Goal: Information Seeking & Learning: Learn about a topic

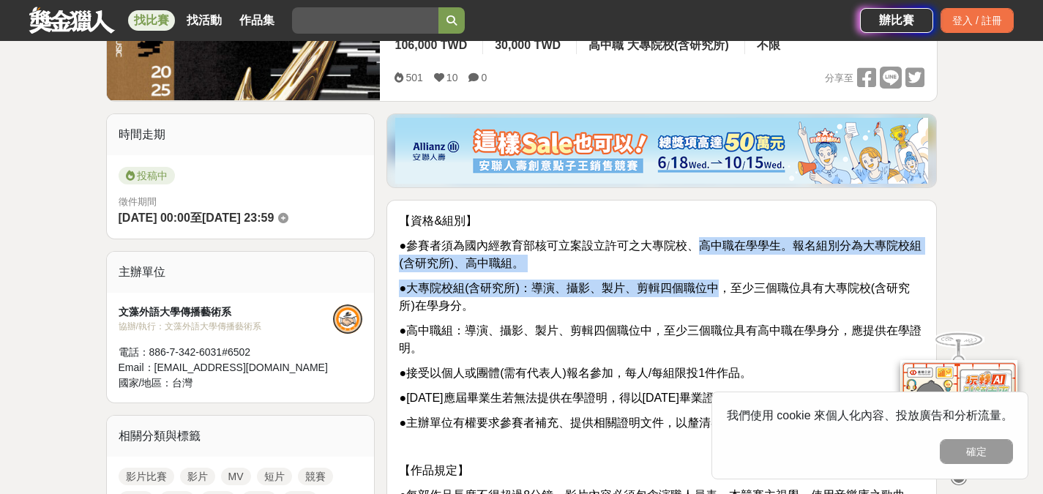
drag, startPoint x: 723, startPoint y: 272, endPoint x: 704, endPoint y: 241, distance: 36.8
click at [704, 241] on span "●參賽者須為國內經教育部核可立案設立許可之大專院校、高中職在學學生。報名組別分為大專院校組(含研究所)、高中職組。" at bounding box center [660, 254] width 522 height 30
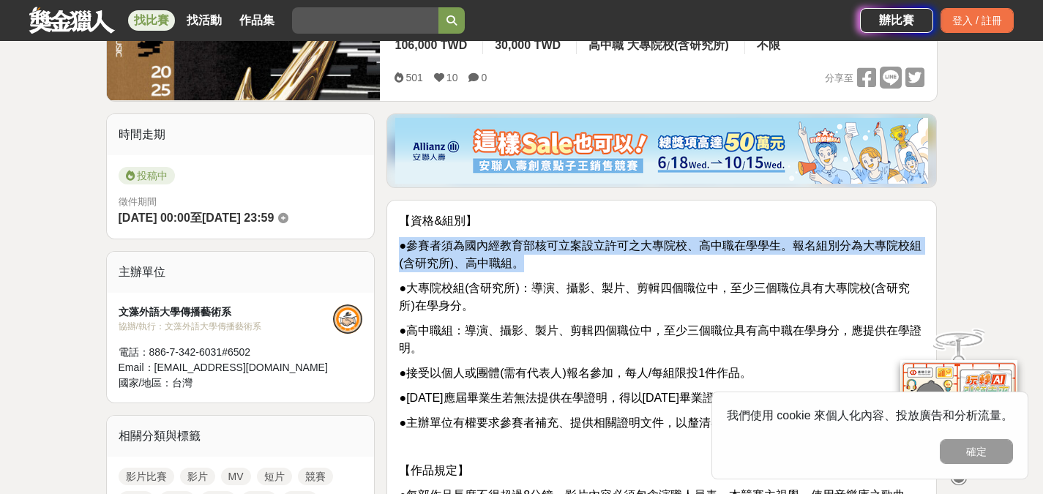
drag, startPoint x: 730, startPoint y: 266, endPoint x: 701, endPoint y: 223, distance: 51.5
click at [701, 223] on p "【資格&組別】" at bounding box center [661, 221] width 525 height 18
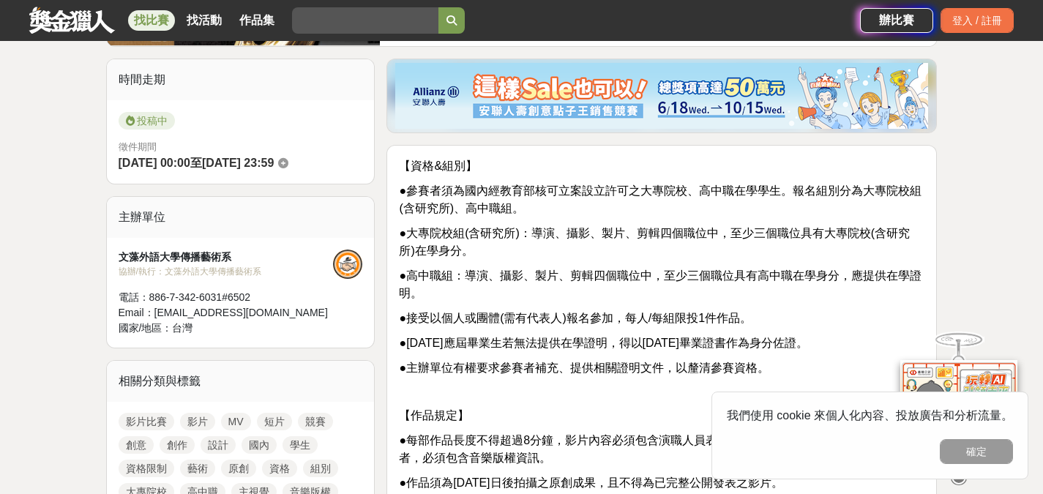
scroll to position [366, 0]
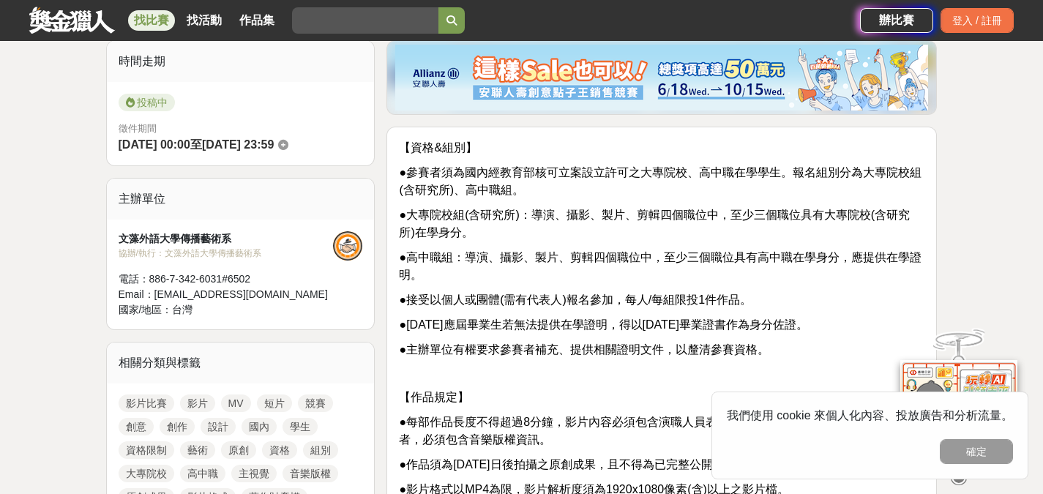
click at [610, 214] on p "●大專院校組(含研究所)：導演、攝影、製片、剪輯四個職位中，至少三個職位具有大專院校(含研究所)在學身分。" at bounding box center [661, 223] width 525 height 35
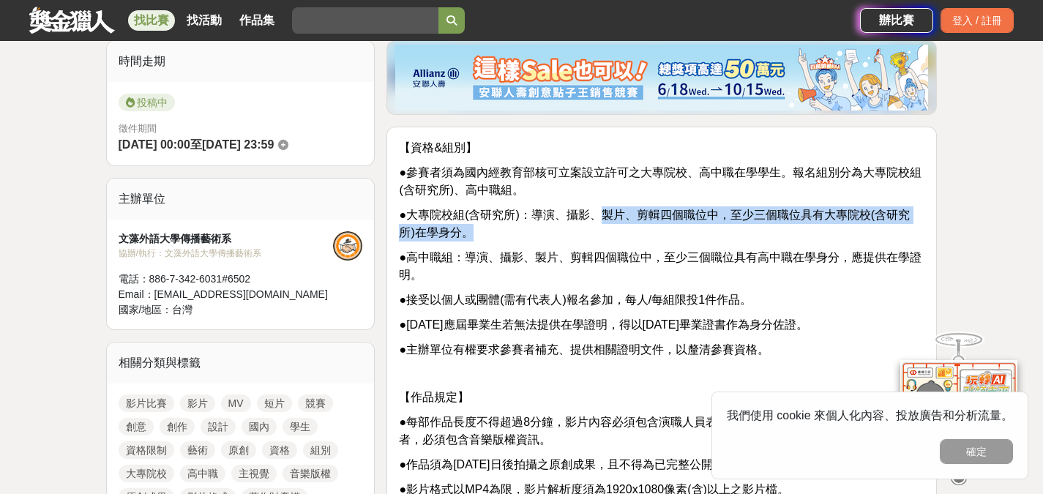
click at [606, 211] on span "●大專院校組(含研究所)：導演、攝影、製片、剪輯四個職位中，至少三個職位具有大專院校(含研究所)在學身分。" at bounding box center [654, 224] width 511 height 30
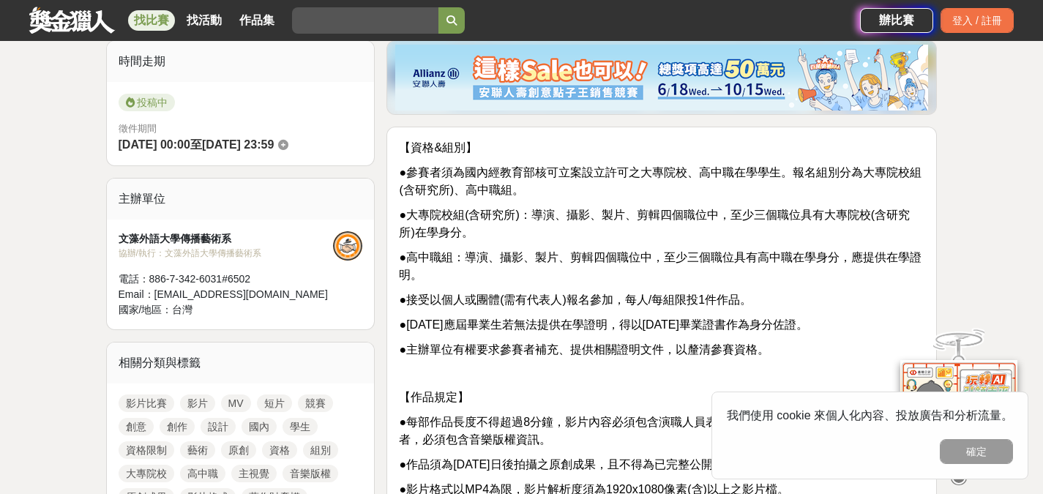
drag, startPoint x: 566, startPoint y: 281, endPoint x: 587, endPoint y: 281, distance: 21.2
click at [587, 281] on p "●高中職組：導演、攝影、製片、剪輯四個職位中，至少三個職位具有高中職在學身分，應提供在學證明。" at bounding box center [661, 266] width 525 height 35
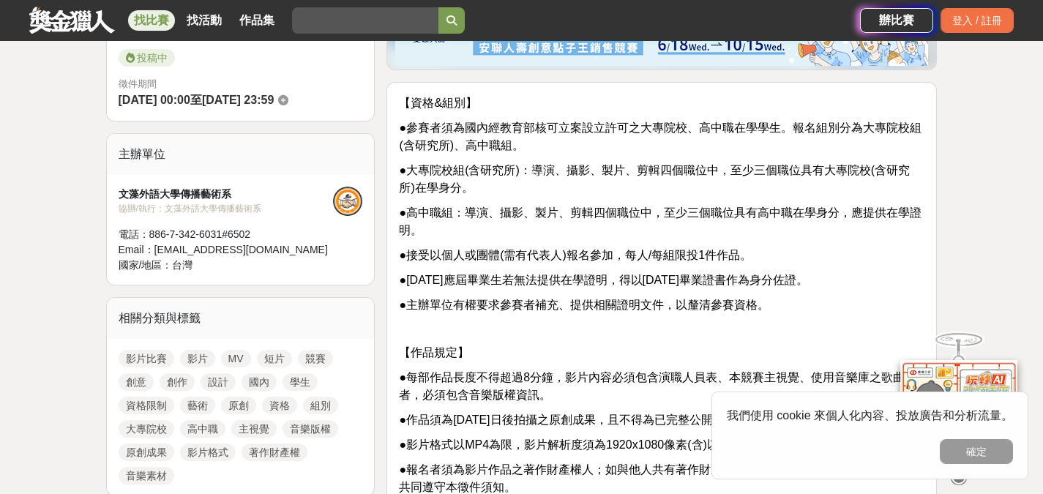
scroll to position [439, 0]
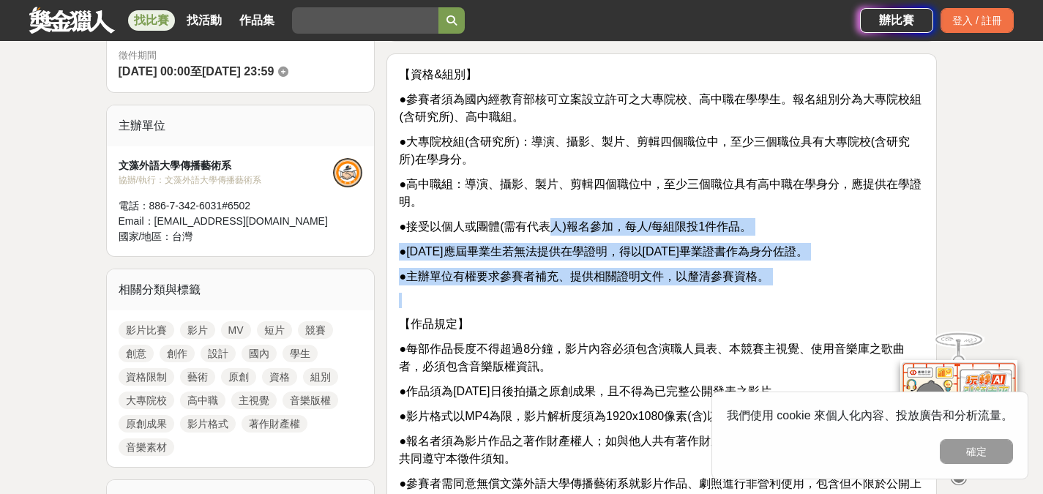
drag, startPoint x: 592, startPoint y: 293, endPoint x: 549, endPoint y: 217, distance: 87.1
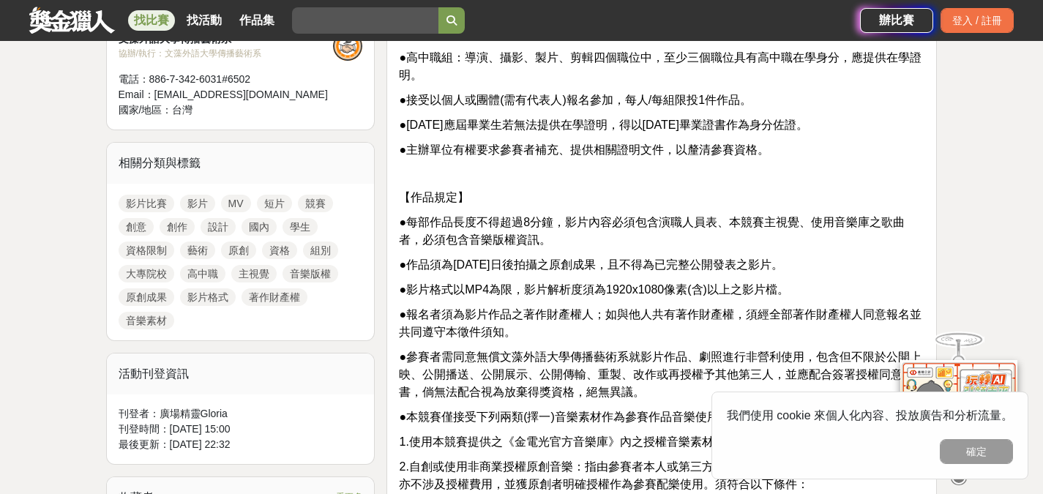
scroll to position [585, 0]
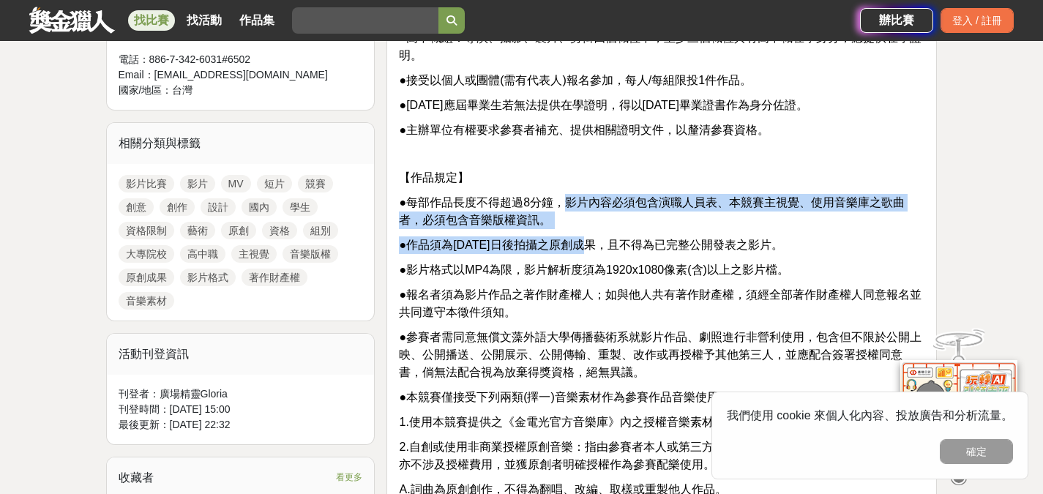
drag, startPoint x: 581, startPoint y: 218, endPoint x: 568, endPoint y: 200, distance: 21.5
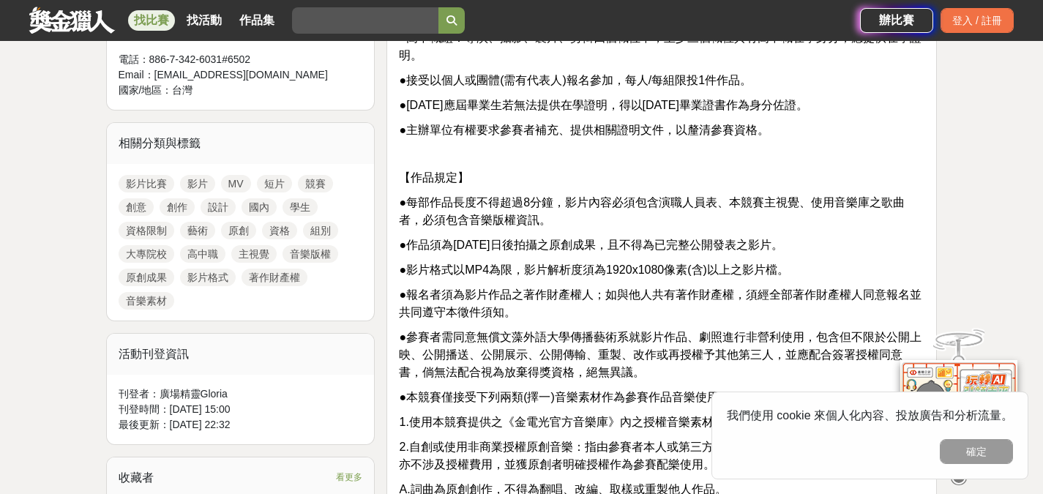
click at [563, 196] on span "●每部作品長度不得超過8分鐘，影片內容必須包含演職人員表、本競賽主視覺、使用音樂庫之歌曲者，必須包含音樂版權資訊。" at bounding box center [652, 211] width 506 height 30
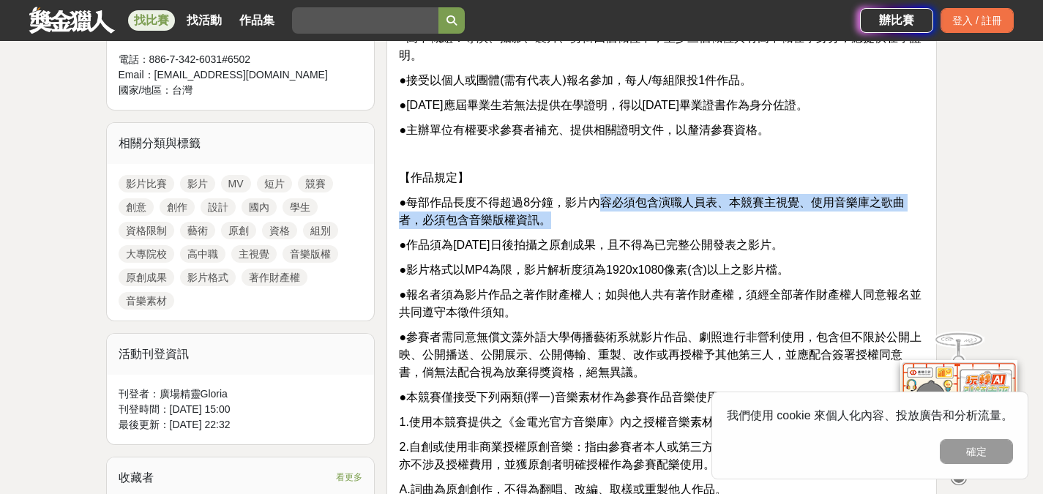
drag, startPoint x: 625, startPoint y: 222, endPoint x: 603, endPoint y: 189, distance: 40.2
drag, startPoint x: 598, startPoint y: 181, endPoint x: 615, endPoint y: 218, distance: 40.6
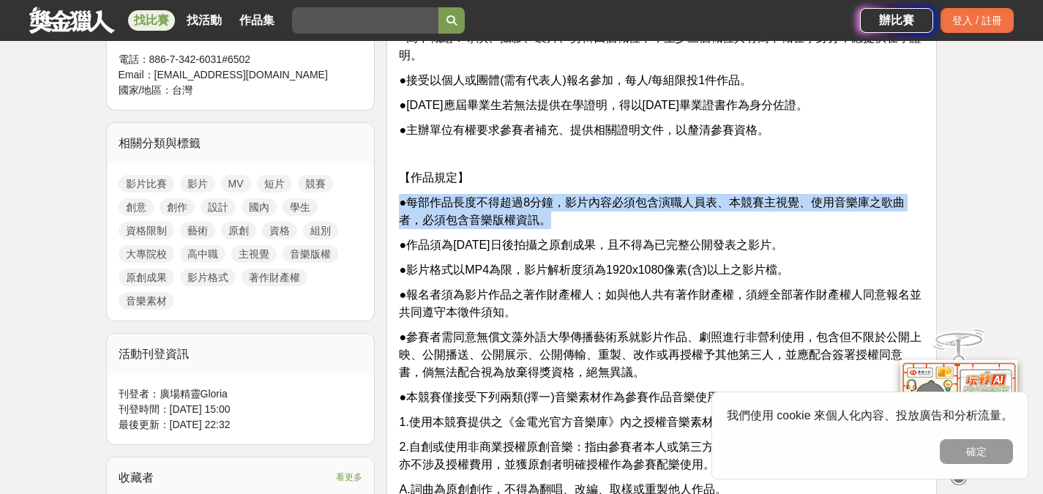
click at [615, 218] on p "●每部作品長度不得超過8分鐘，影片內容必須包含演職人員表、本競賽主視覺、使用音樂庫之歌曲者，必須包含音樂版權資訊。" at bounding box center [661, 211] width 525 height 35
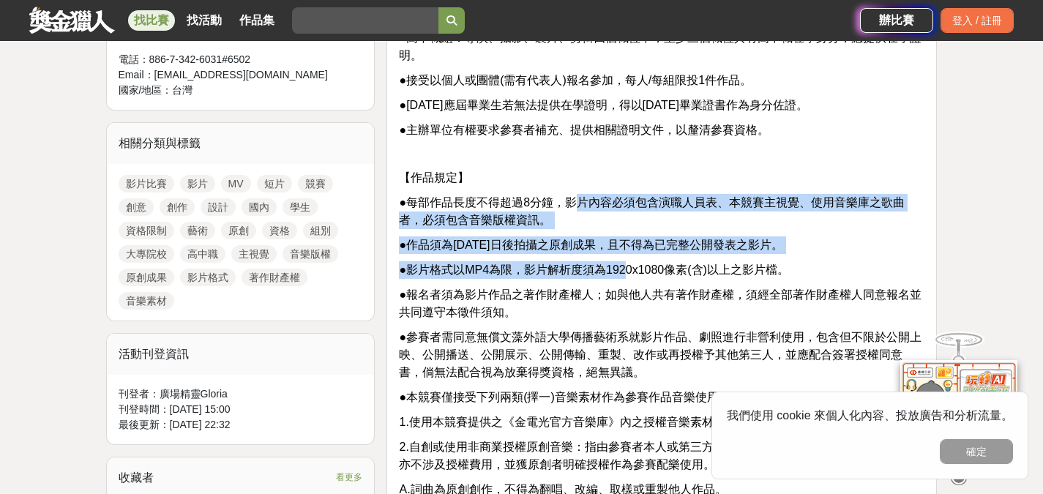
drag, startPoint x: 630, startPoint y: 258, endPoint x: 585, endPoint y: 206, distance: 68.5
click at [585, 206] on span "●每部作品長度不得超過8分鐘，影片內容必須包含演職人員表、本競賽主視覺、使用音樂庫之歌曲者，必須包含音樂版權資訊。" at bounding box center [652, 211] width 506 height 30
drag, startPoint x: 841, startPoint y: 255, endPoint x: 819, endPoint y: 239, distance: 28.2
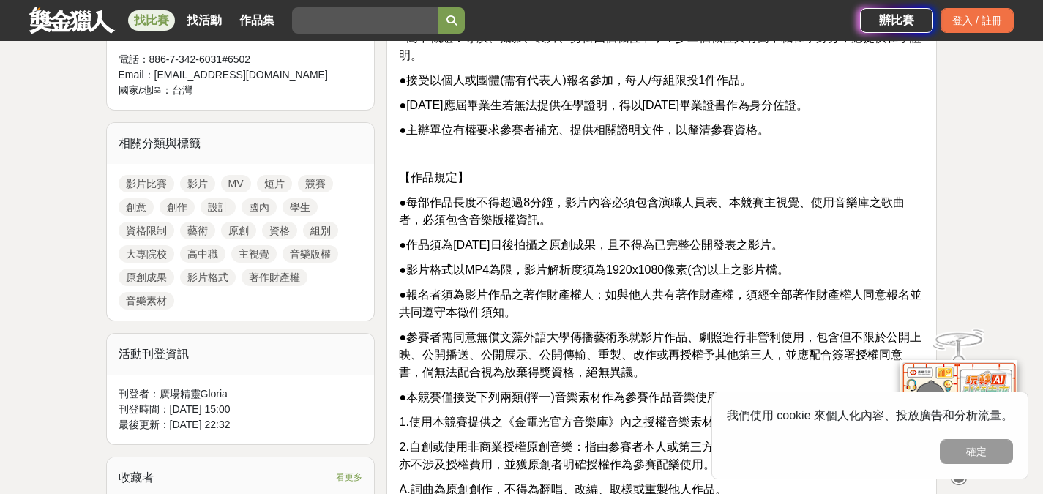
click at [799, 202] on span "●每部作品長度不得超過8分鐘，影片內容必須包含演職人員表、本競賽主視覺、使用音樂庫之歌曲者，必須包含音樂版權資訊。" at bounding box center [652, 211] width 506 height 30
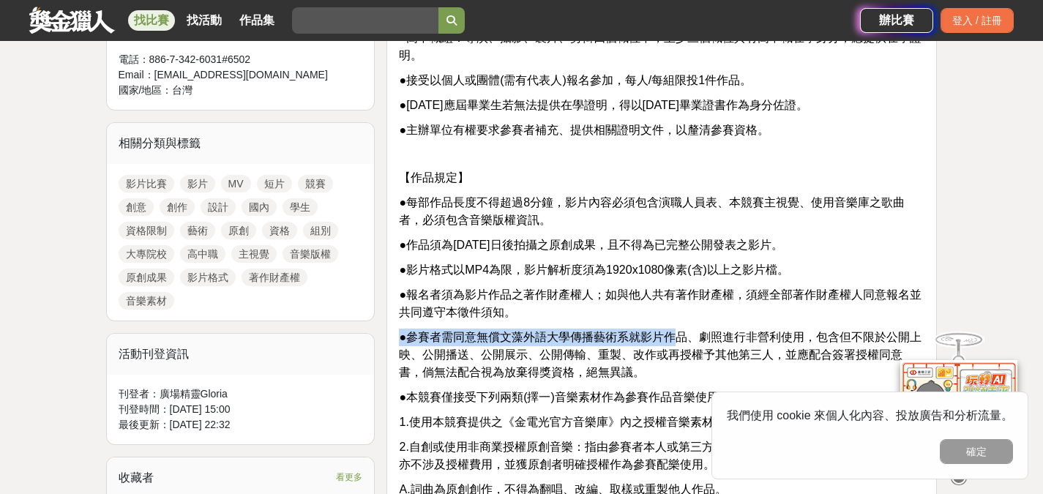
drag, startPoint x: 677, startPoint y: 329, endPoint x: 633, endPoint y: 298, distance: 54.0
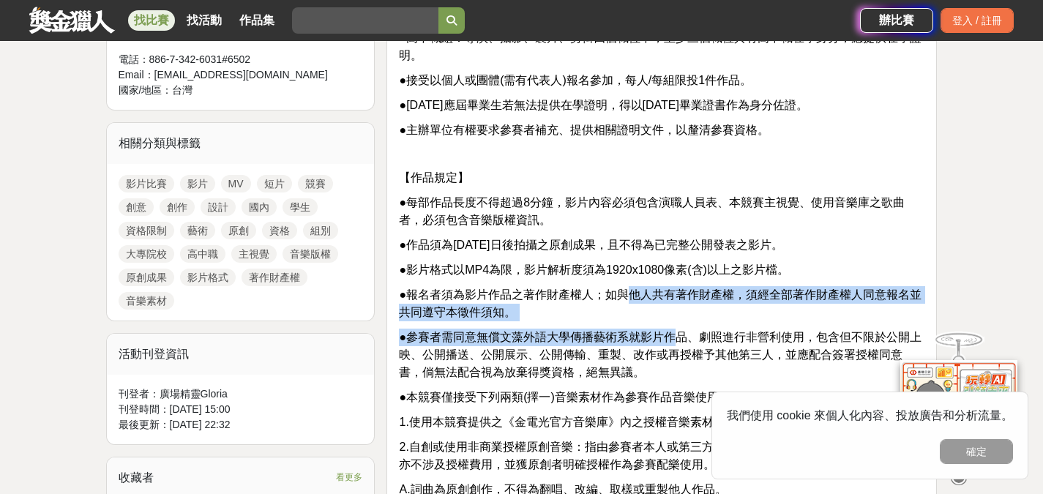
click at [633, 298] on span "●報名者須為影片作品之著作財產權人；如與他人共有著作財產權，須經全部著作財產權人同意報名並共同遵守本徵件須知。" at bounding box center [660, 303] width 522 height 30
click at [648, 311] on p "●報名者須為影片作品之著作財產權人；如與他人共有著作財產權，須經全部著作財產權人同意報名並共同遵守本徵件須知。" at bounding box center [661, 303] width 525 height 35
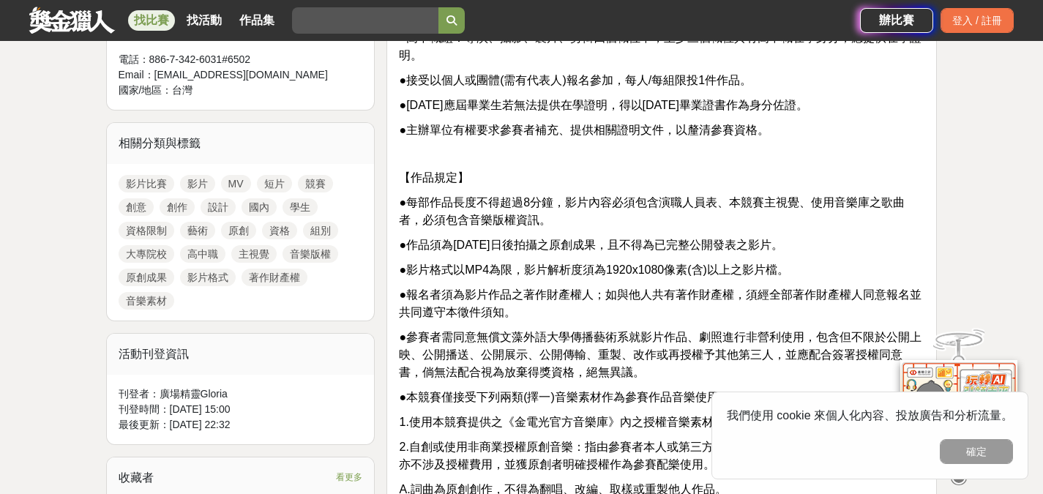
scroll to position [658, 0]
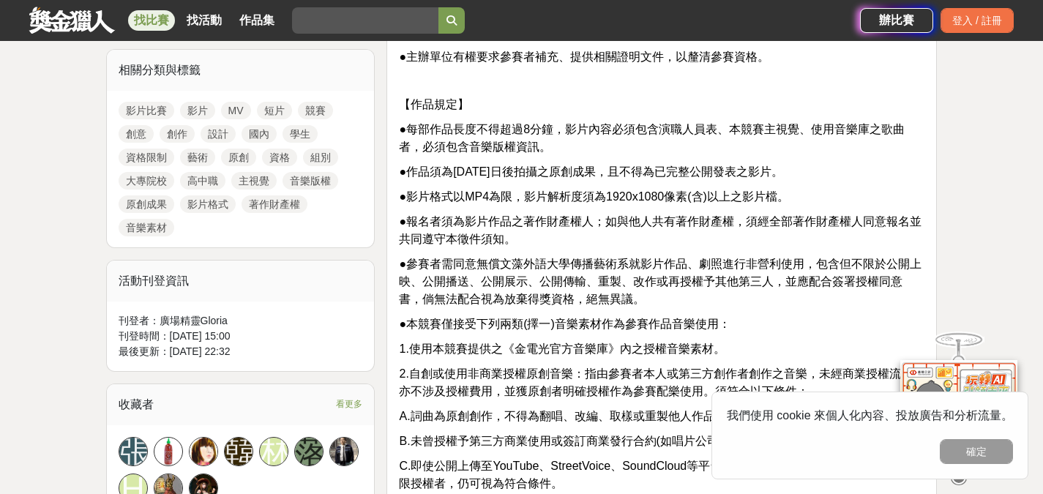
drag, startPoint x: 668, startPoint y: 301, endPoint x: 686, endPoint y: 303, distance: 18.3
click at [686, 303] on p "●參賽者需同意無償文藻外語大學傳播藝術系就影片作品、劇照進行非營利使用，包含但不限於公開上映、公開播送、公開展示、公開傳輸、重製、改作或再授權予其他第三人，並…" at bounding box center [661, 281] width 525 height 53
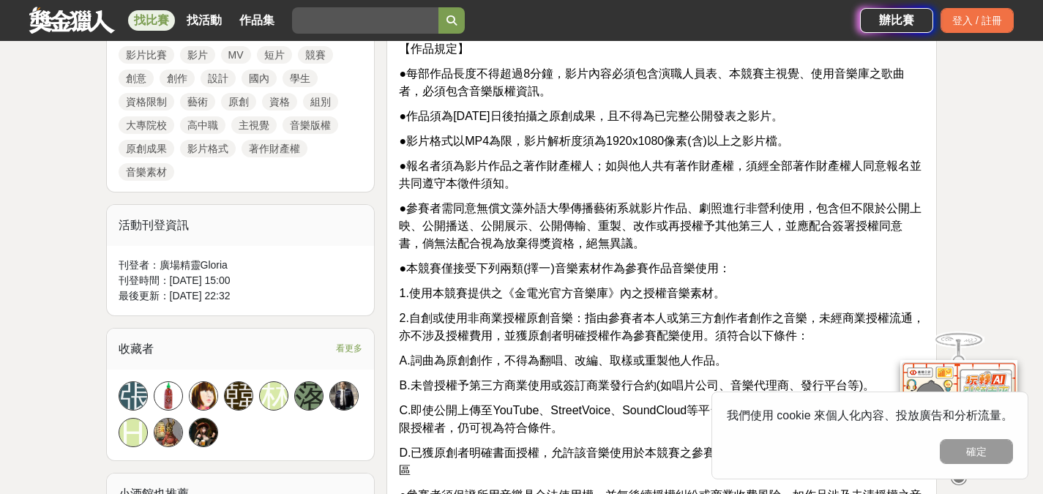
scroll to position [732, 0]
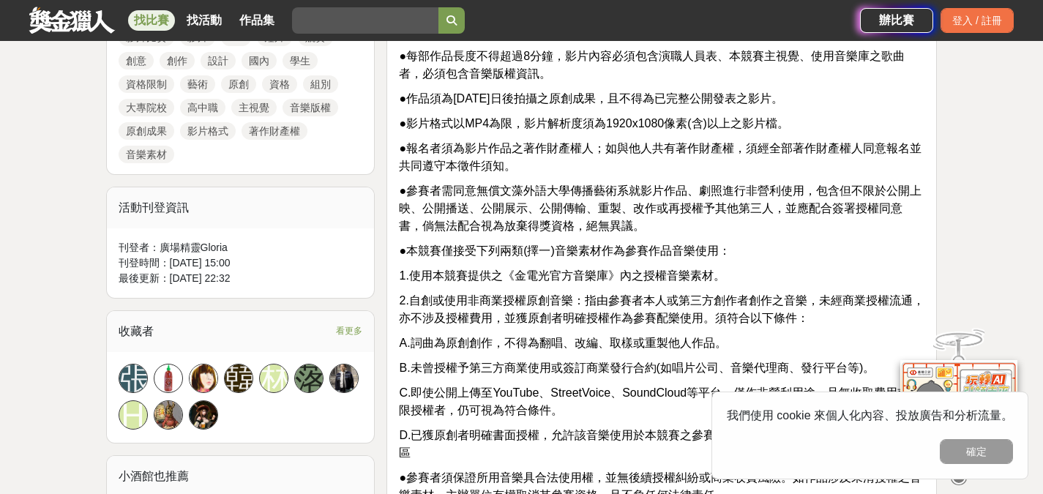
click at [532, 318] on span "2.自創或使用非商業授權原創音樂：指由參賽者本人或第三方創作者創作之音樂，未經商業授權流通，亦不涉及授權費用，並獲原創者明確授權作為參賽配樂使用。須符合以下條…" at bounding box center [661, 309] width 525 height 30
drag, startPoint x: 520, startPoint y: 304, endPoint x: 618, endPoint y: 305, distance: 98.0
click at [611, 305] on span "2.自創或使用非商業授權原創音樂：指由參賽者本人或第三方創作者創作之音樂，未經商業授權流通，亦不涉及授權費用，並獲原創者明確授權作為參賽配樂使用。須符合以下條…" at bounding box center [661, 309] width 525 height 30
click at [627, 305] on span "2.自創或使用非商業授權原創音樂：指由參賽者本人或第三方創作者創作之音樂，未經商業授權流通，亦不涉及授權費用，並獲原創者明確授權作為參賽配樂使用。須符合以下條…" at bounding box center [661, 309] width 525 height 30
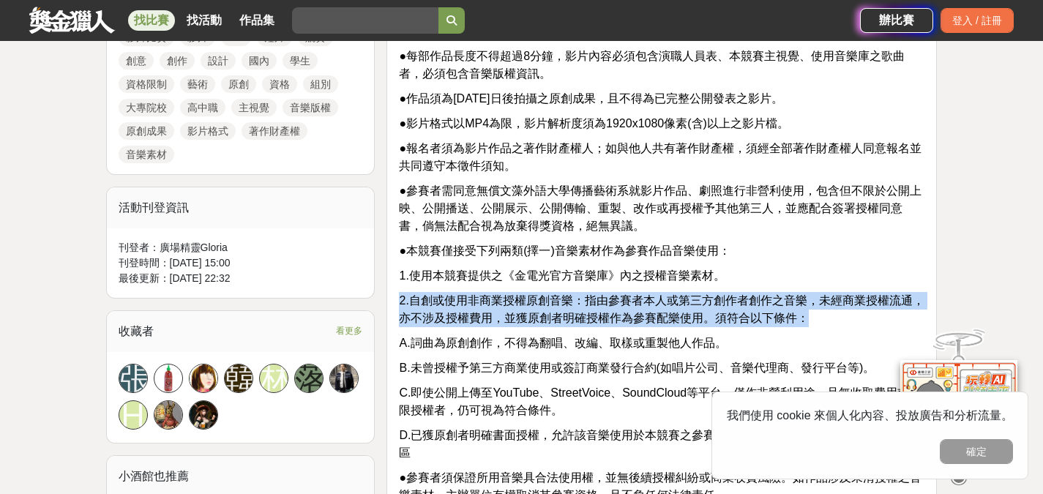
drag, startPoint x: 849, startPoint y: 318, endPoint x: 812, endPoint y: 274, distance: 57.1
click at [814, 277] on p "1.使用本競賽提供之《金電光官方音樂庫》內之授權音樂素材。" at bounding box center [661, 276] width 525 height 18
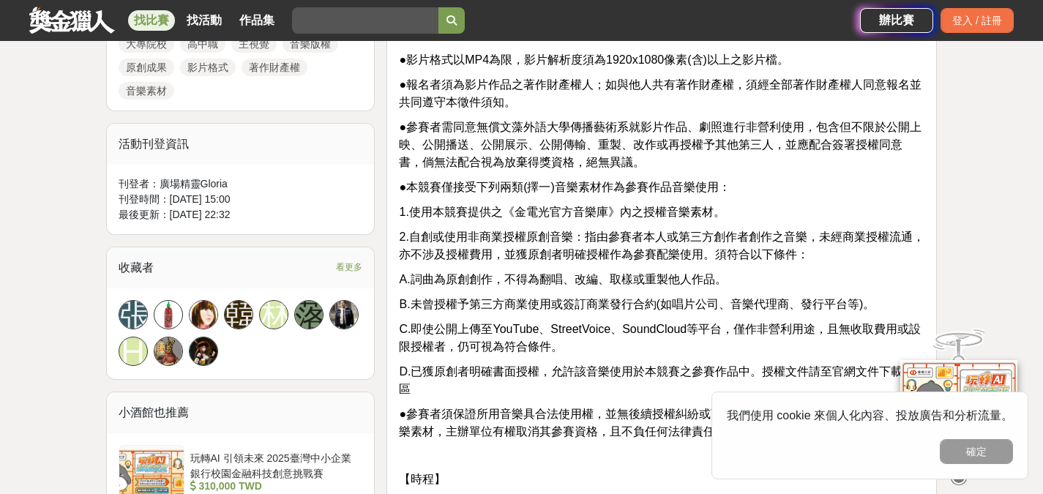
scroll to position [805, 0]
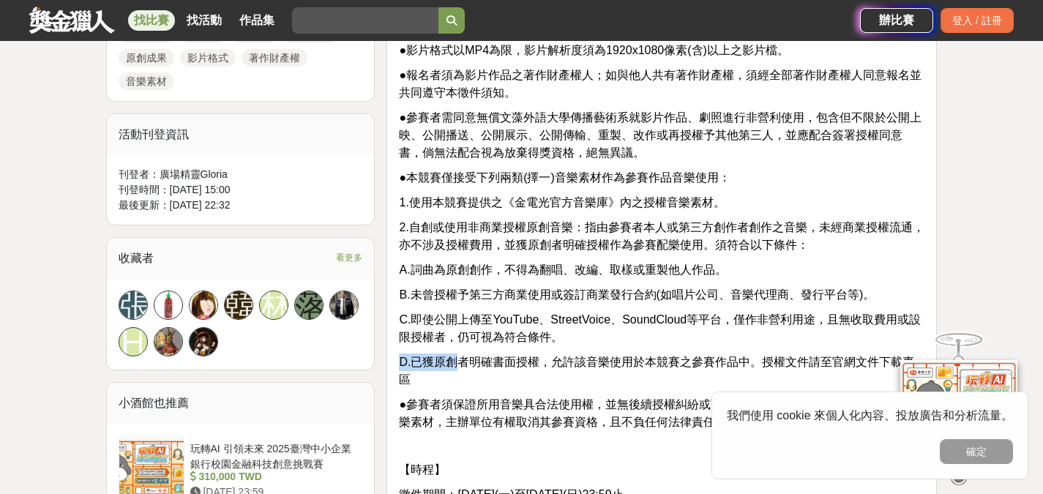
drag, startPoint x: 672, startPoint y: 334, endPoint x: 461, endPoint y: 354, distance: 211.6
click at [461, 356] on span "D.已獲原創者明確書面授權，允許該音樂使用於本競賽之參賽作品中。授權文件請至官網文件下載專區" at bounding box center [656, 371] width 515 height 30
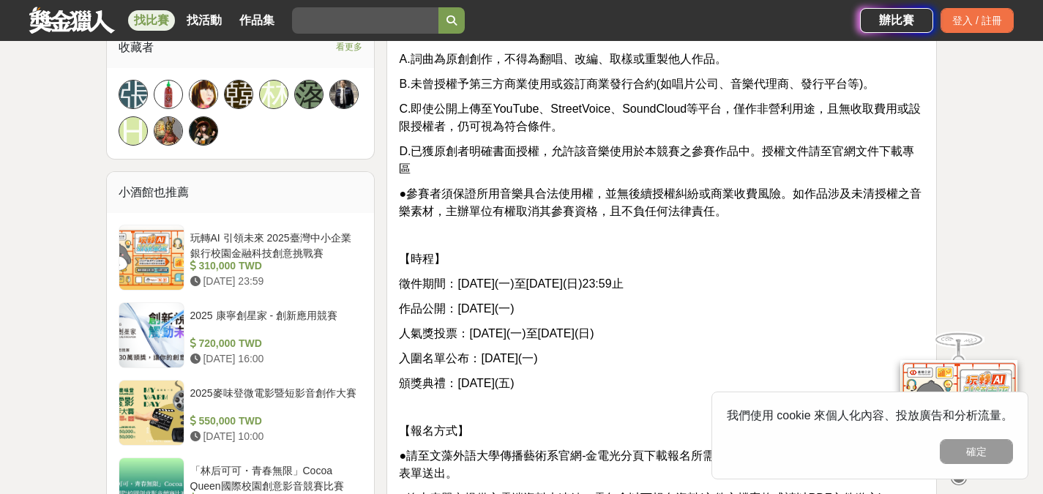
scroll to position [1024, 0]
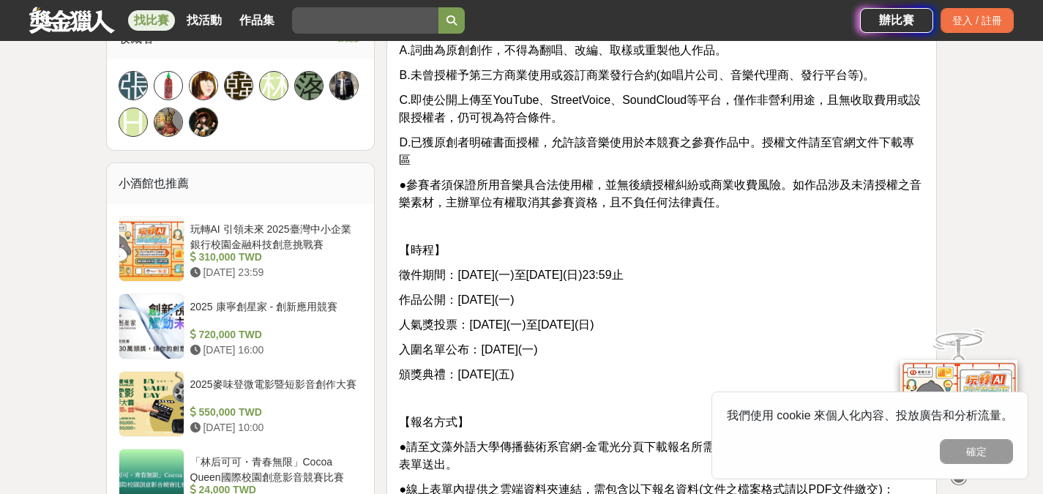
drag, startPoint x: 645, startPoint y: 367, endPoint x: 590, endPoint y: 262, distance: 118.8
click at [590, 262] on div "【資格&組別】 ●參賽者須為國內經教育部核可立案設立許可之大專院校、高中職在學學生。報名組別分為大專院校組(含研究所)、高中職組。 ●大專院校組(含研究所)：…" at bounding box center [661, 294] width 525 height 1626
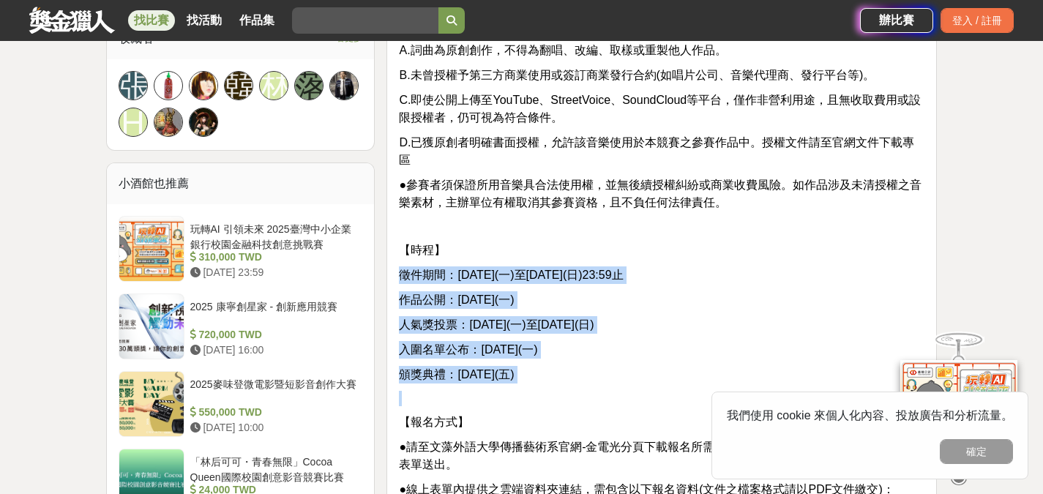
drag, startPoint x: 595, startPoint y: 254, endPoint x: 686, endPoint y: 405, distance: 176.5
click at [686, 405] on div "【資格&組別】 ●參賽者須為國內經教育部核可立案設立許可之大專院校、高中職在學學生。報名組別分為大專院校組(含研究所)、高中職組。 ●大專院校組(含研究所)：…" at bounding box center [661, 294] width 525 height 1626
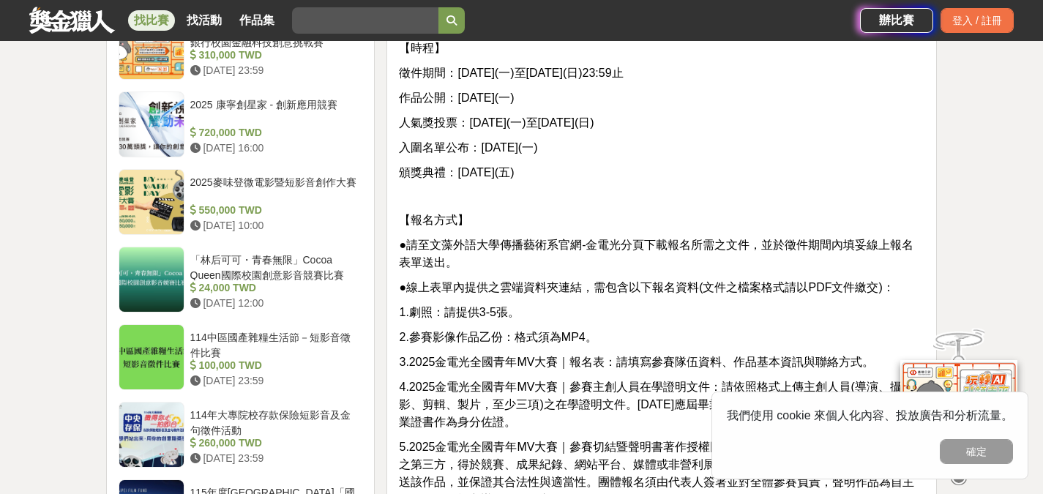
scroll to position [1244, 0]
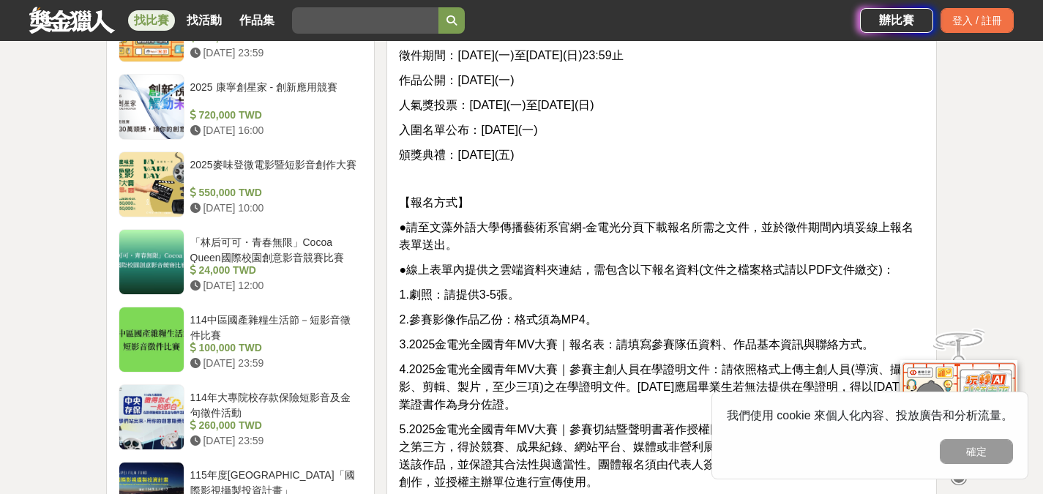
drag, startPoint x: 637, startPoint y: 320, endPoint x: 620, endPoint y: 295, distance: 31.0
click at [620, 296] on div "【資格&組別】 ●參賽者須為國內經教育部核可立案設立許可之大專院校、高中職在學學生。報名組別分為大專院校組(含研究所)、高中職組。 ●大專院校組(含研究所)：…" at bounding box center [661, 74] width 525 height 1626
click at [619, 294] on p "1.劇照：請提供3-5張。" at bounding box center [661, 295] width 525 height 18
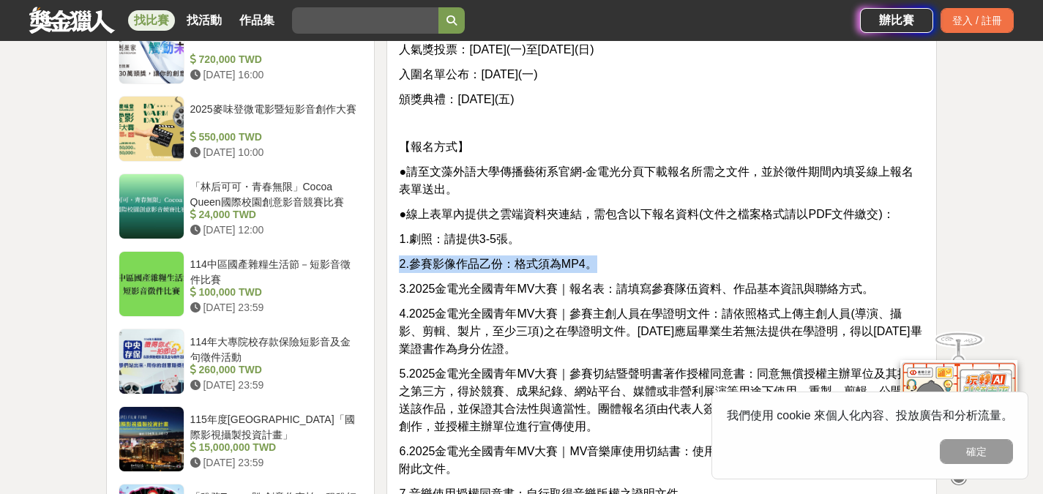
scroll to position [1317, 0]
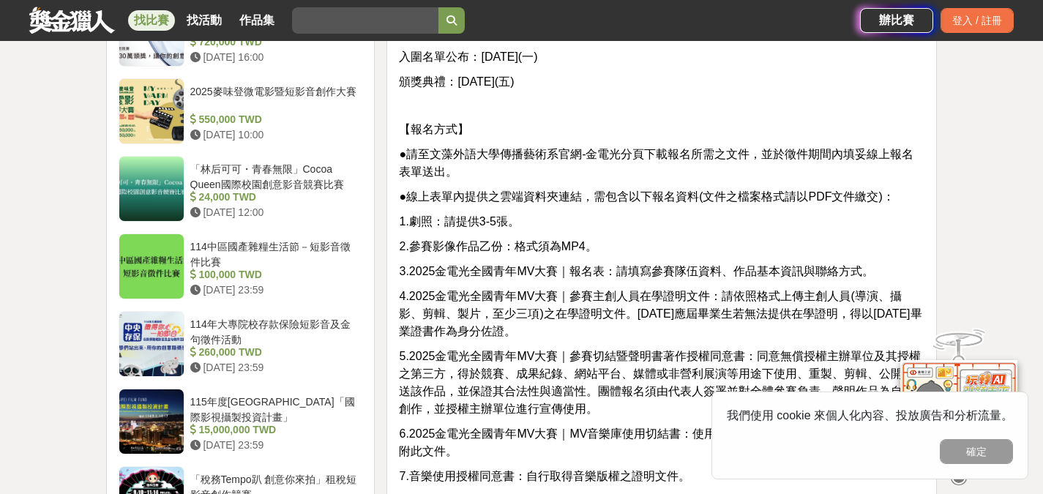
click at [622, 297] on span "4.2025金電光全國青年MV大賽｜參賽主創人員在學證明文件：請依照格式上傳主創人員(導演、攝影、剪輯、製片，至少三項)之在學證明文件。[DATE]應屆畢業生…" at bounding box center [660, 314] width 522 height 48
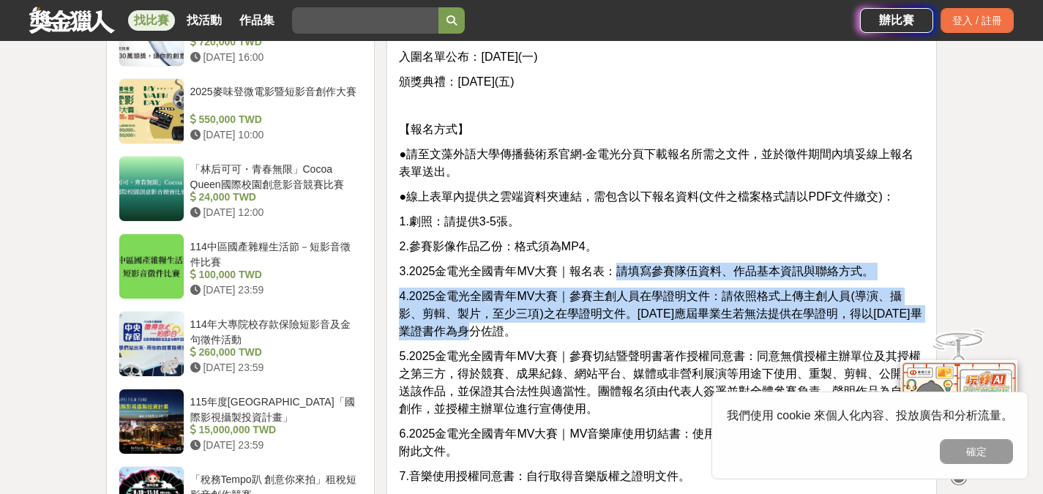
drag, startPoint x: 640, startPoint y: 334, endPoint x: 610, endPoint y: 258, distance: 81.8
click at [610, 258] on div "【資格&組別】 ●參賽者須為國內經教育部核可立案設立許可之大專院校、高中職在學學生。報名組別分為大專院校組(含研究所)、高中職組。 ●大專院校組(含研究所)：…" at bounding box center [661, 1] width 525 height 1626
click at [609, 258] on div "【資格&組別】 ●參賽者須為國內經教育部核可立案設立許可之大專院校、高中職在學學生。報名組別分為大專院校組(含研究所)、高中職組。 ●大專院校組(含研究所)：…" at bounding box center [661, 1] width 525 height 1626
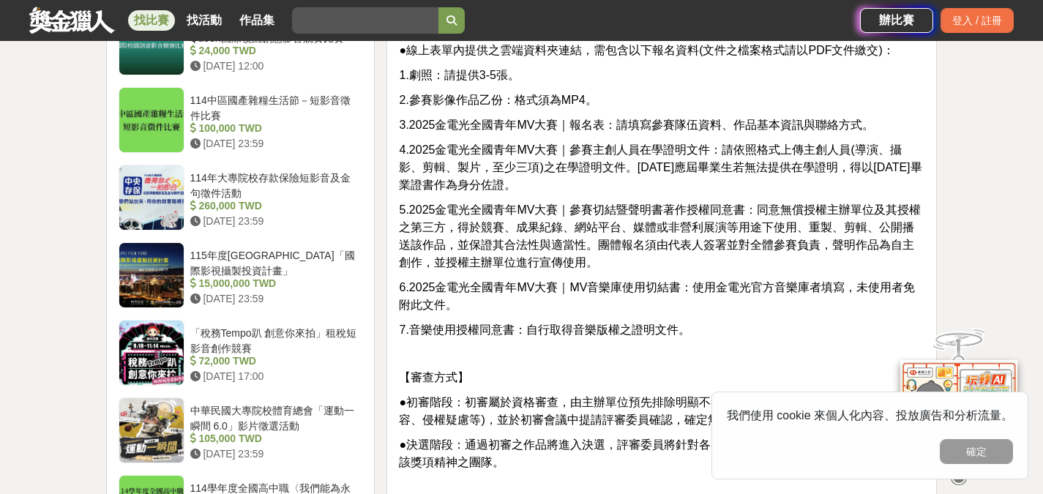
scroll to position [1536, 0]
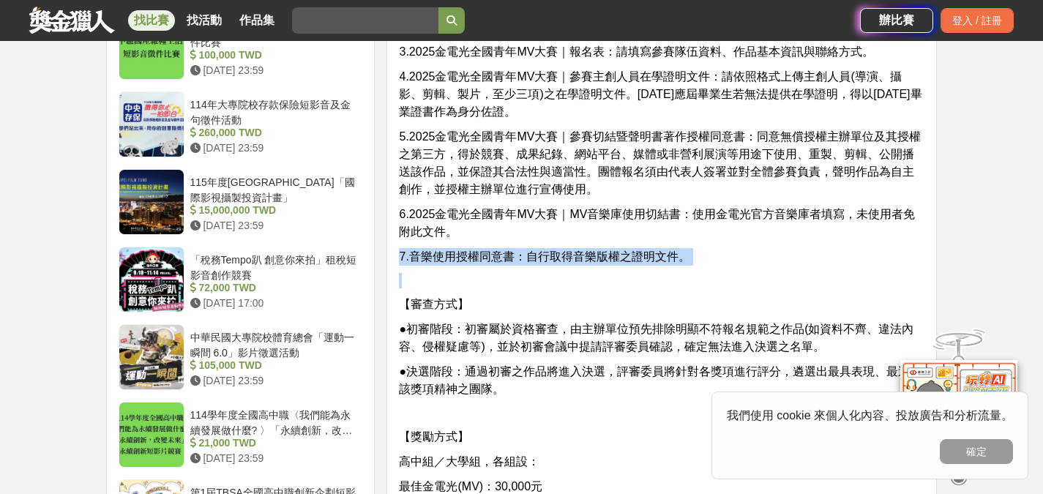
drag, startPoint x: 532, startPoint y: 277, endPoint x: 517, endPoint y: 223, distance: 55.4
click at [517, 222] on p "6.2025金電光全國青年MV大賽｜MV音樂庫使用切結書：使用金電光官方音樂庫者填寫，未使用者免附此文件。" at bounding box center [661, 223] width 525 height 35
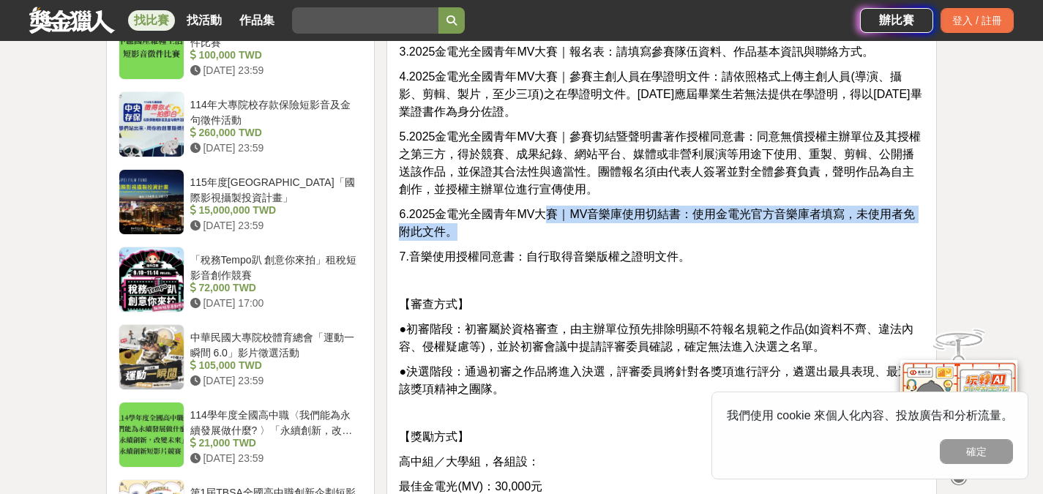
drag, startPoint x: 547, startPoint y: 222, endPoint x: 537, endPoint y: 194, distance: 30.1
click at [537, 194] on span "5.2025金電光全國青年MV大賽｜參賽切結暨聲明書著作授權同意書：同意無償授權主辦單位及其授權之第三方，得於競賽、成果紀錄、網站平台、媒體或非營利展演等用途…" at bounding box center [660, 162] width 522 height 65
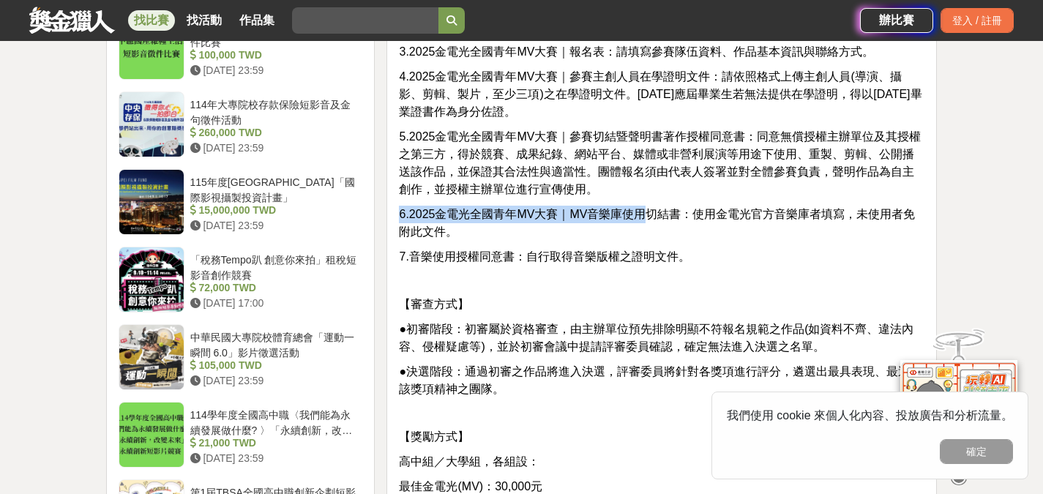
drag, startPoint x: 640, startPoint y: 188, endPoint x: 614, endPoint y: 146, distance: 49.9
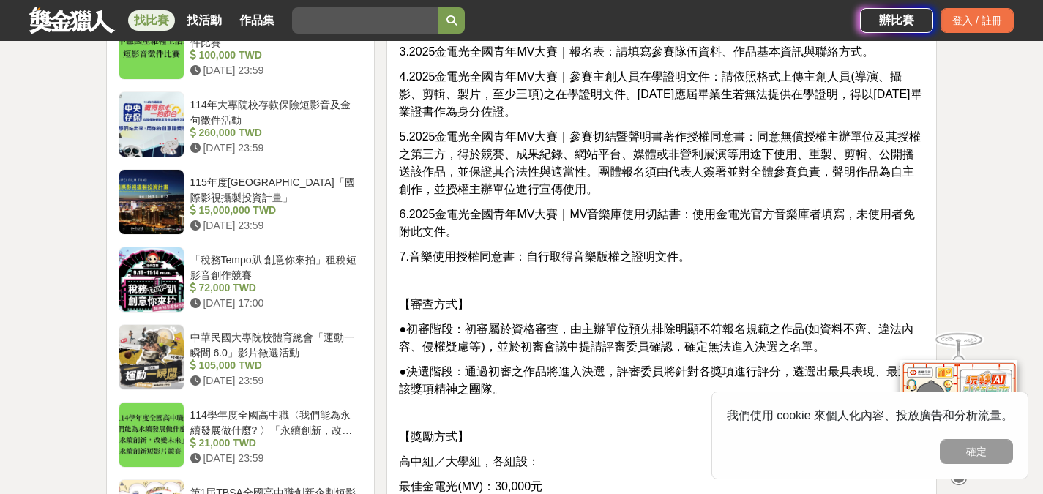
click at [609, 133] on span "5.2025金電光全國青年MV大賽｜參賽切結暨聲明書著作授權同意書：同意無償授權主辦單位及其授權之第三方，得於競賽、成果紀錄、網站平台、媒體或非營利展演等用途…" at bounding box center [660, 162] width 522 height 65
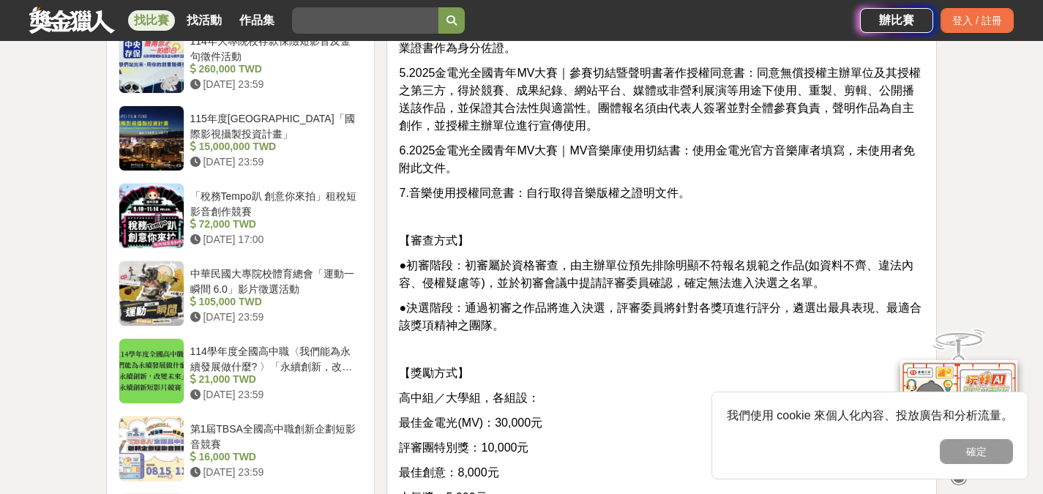
scroll to position [1610, 0]
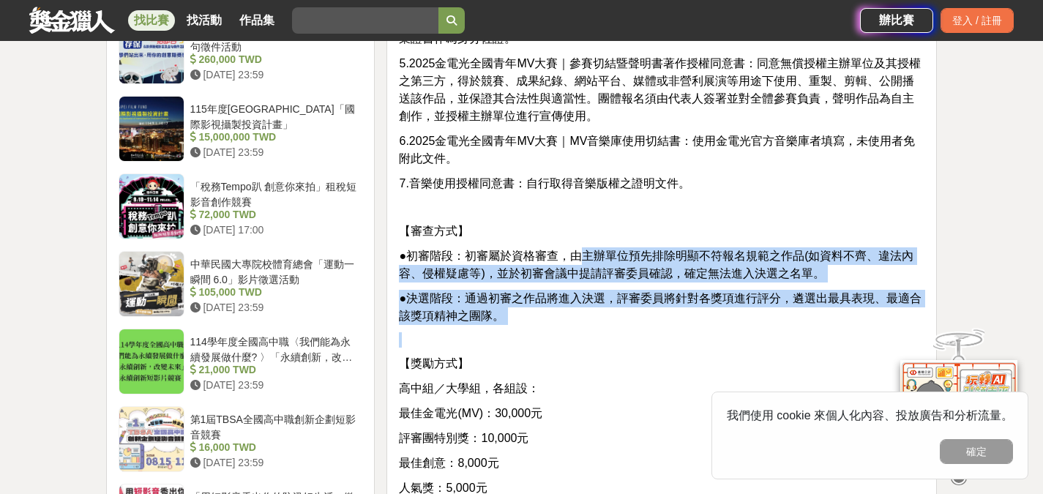
drag, startPoint x: 604, startPoint y: 328, endPoint x: 582, endPoint y: 236, distance: 94.9
click at [581, 236] on p "【審查方式】" at bounding box center [661, 231] width 525 height 18
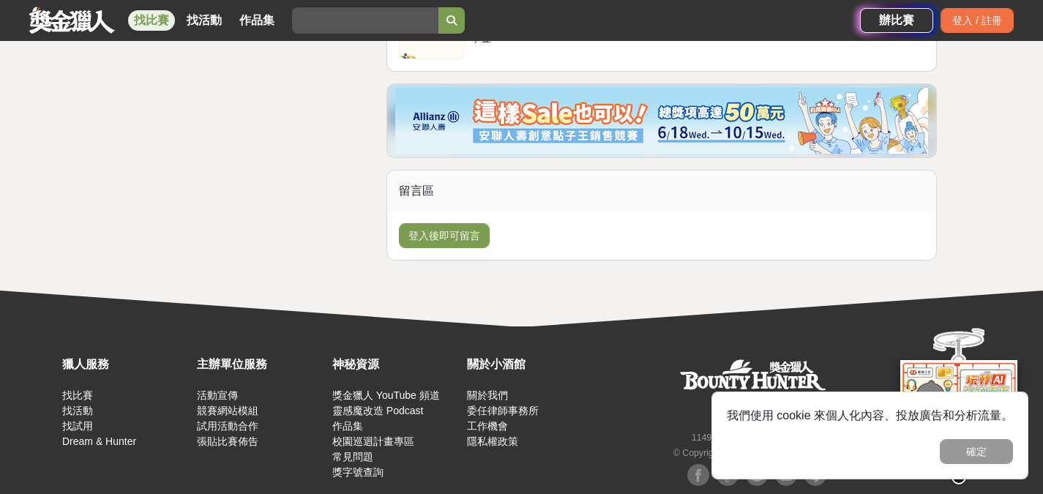
scroll to position [2414, 0]
